Goal: Task Accomplishment & Management: Manage account settings

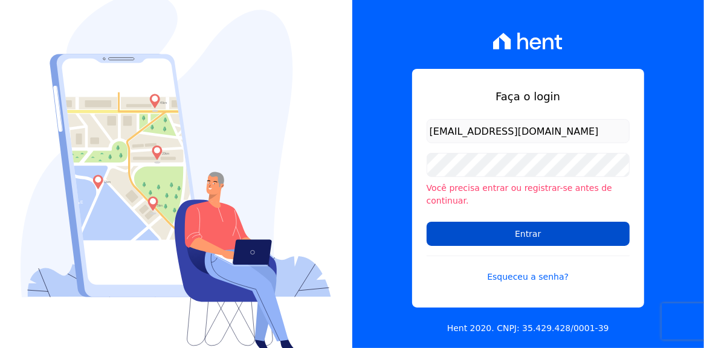
click at [531, 228] on input "Entrar" at bounding box center [527, 234] width 203 height 24
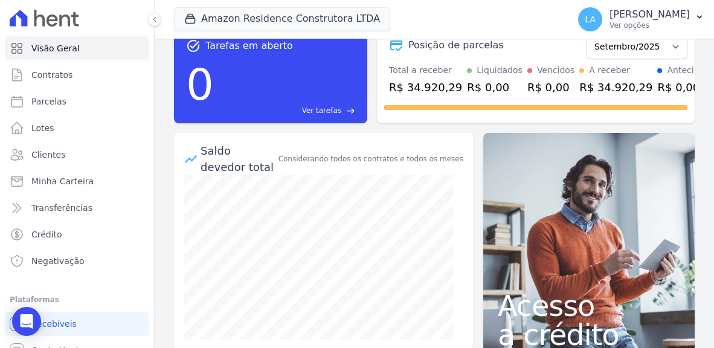
scroll to position [266, 0]
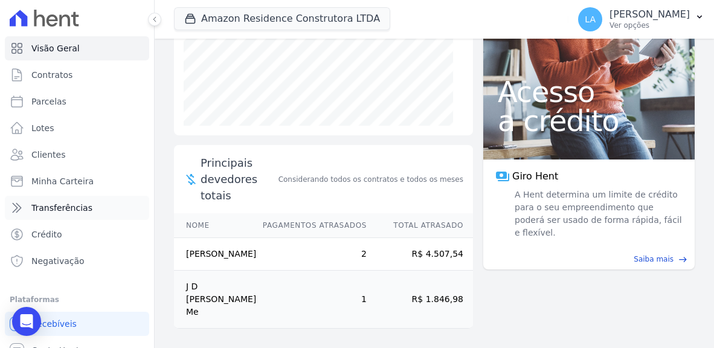
click at [54, 208] on span "Transferências" at bounding box center [61, 208] width 61 height 12
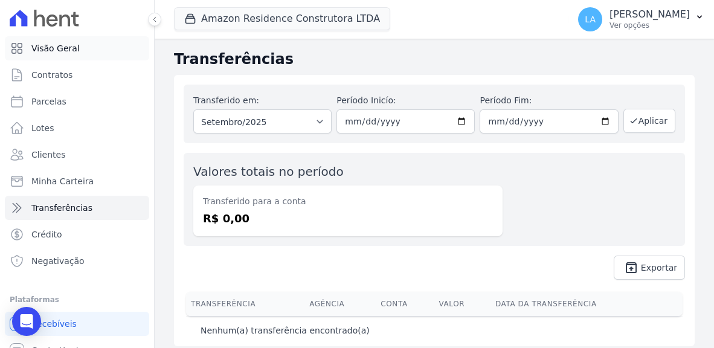
click at [57, 47] on span "Visão Geral" at bounding box center [55, 48] width 48 height 12
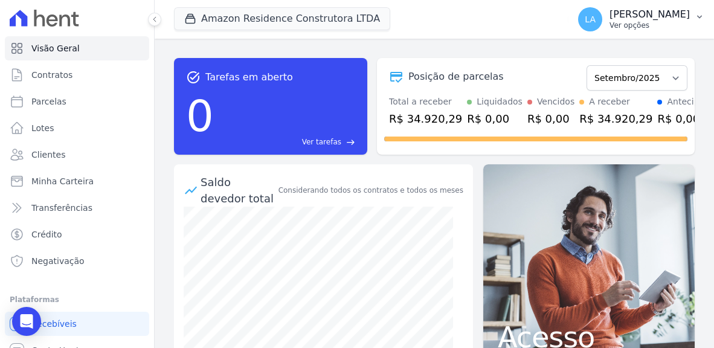
click at [698, 14] on icon "button" at bounding box center [700, 17] width 10 height 10
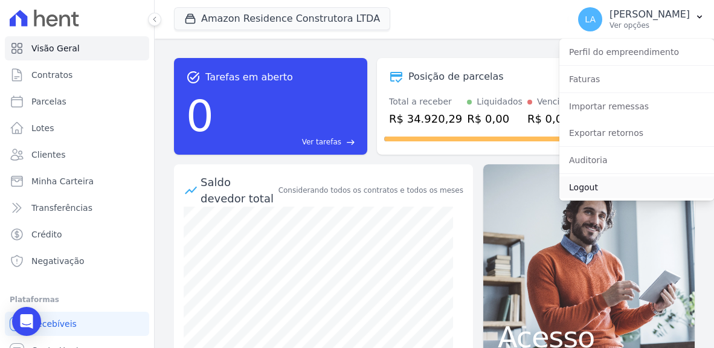
click at [588, 188] on link "Logout" at bounding box center [636, 187] width 155 height 22
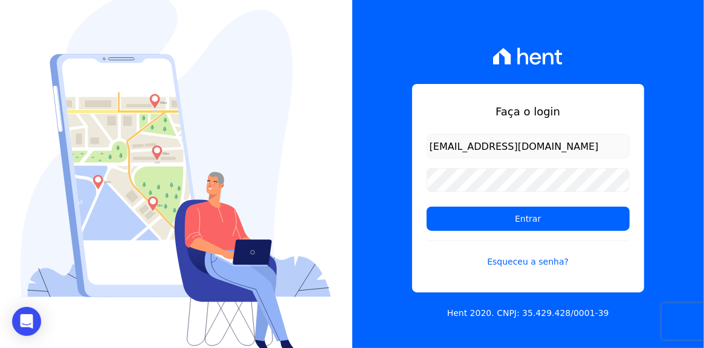
type input "[EMAIL_ADDRESS][DOMAIN_NAME]"
